Goal: Transaction & Acquisition: Purchase product/service

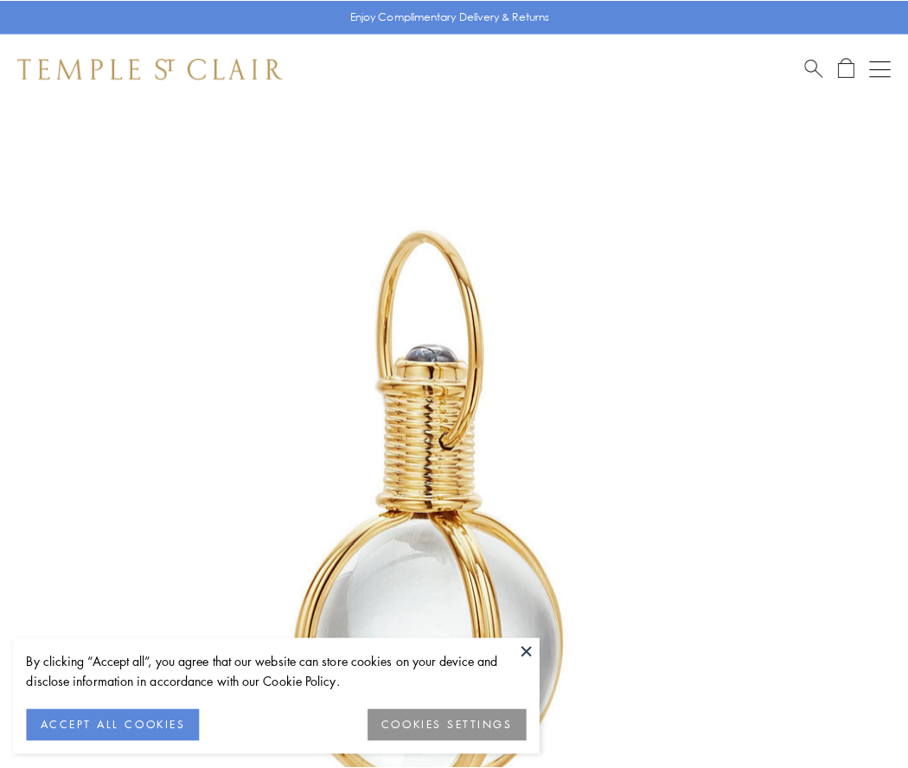
scroll to position [452, 0]
